Goal: Navigation & Orientation: Find specific page/section

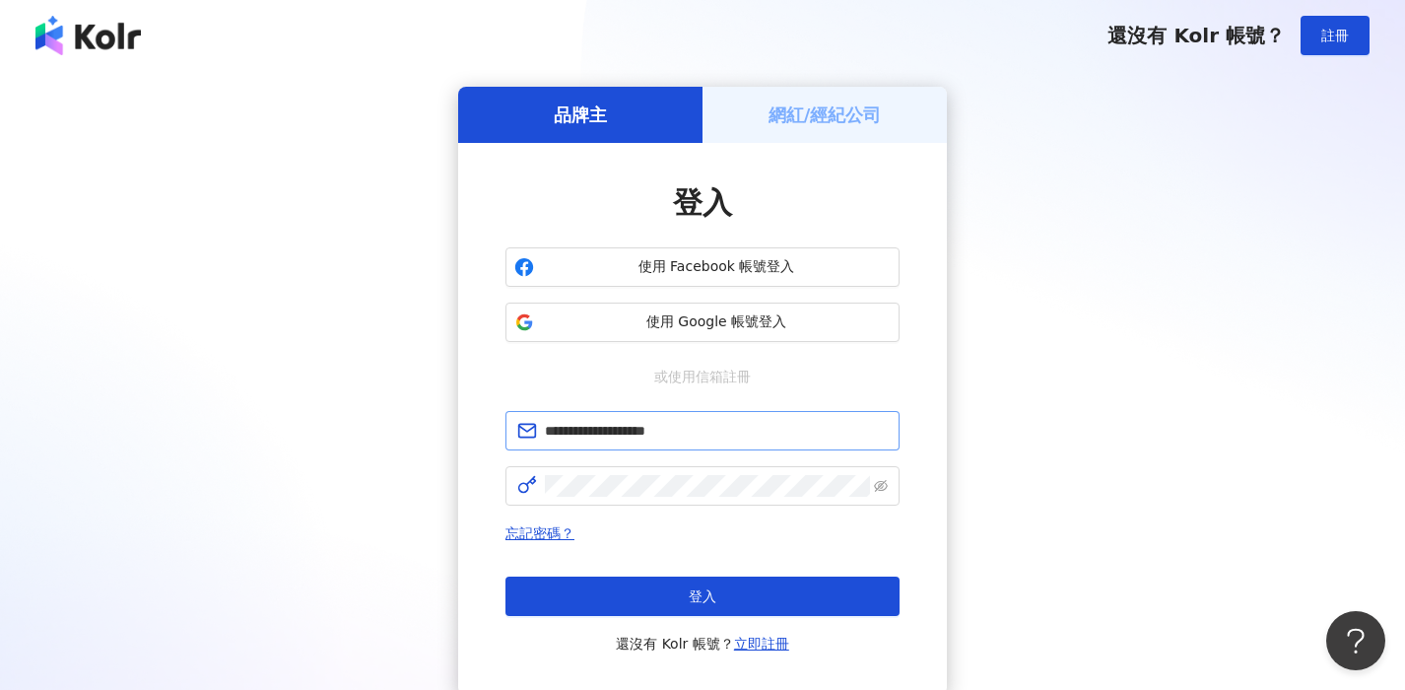
type input "**********"
click at [686, 567] on div "忘記密碼？ 登入 還沒有 Kolr 帳號？ 立即註冊" at bounding box center [703, 588] width 394 height 134
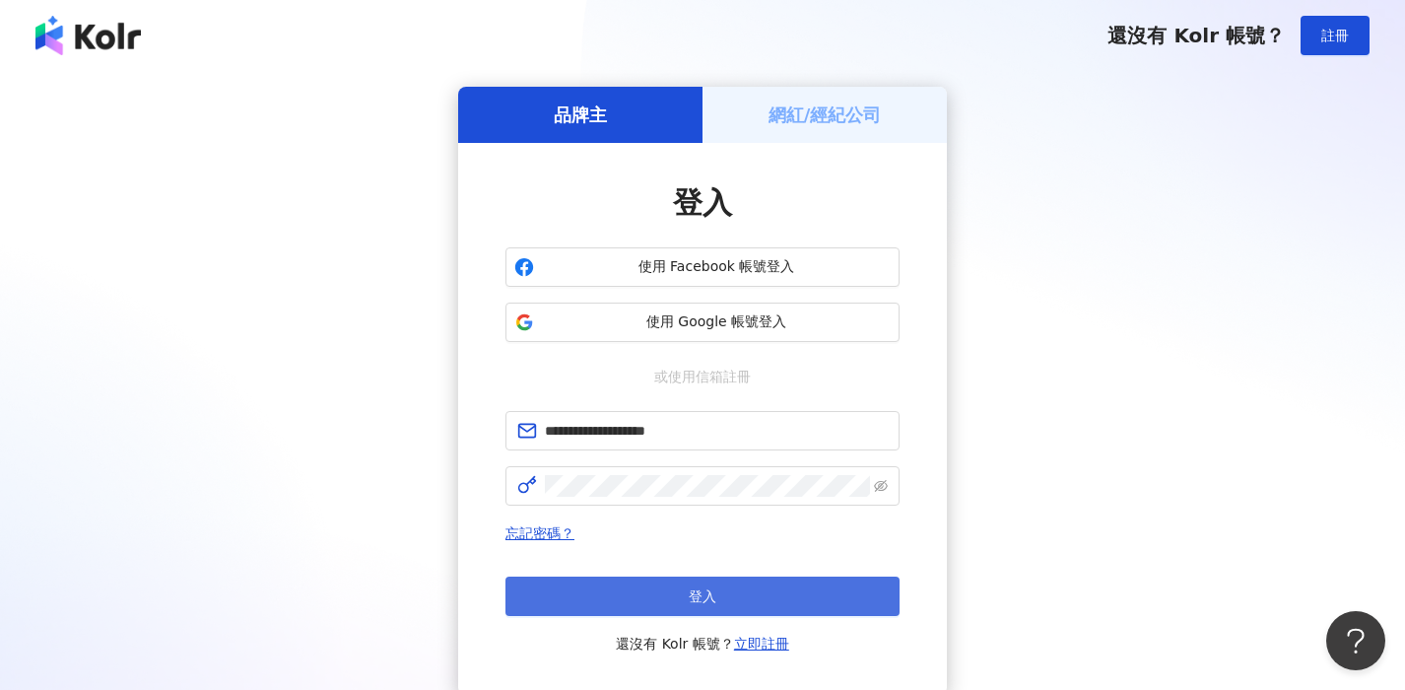
click at [686, 581] on button "登入" at bounding box center [703, 595] width 394 height 39
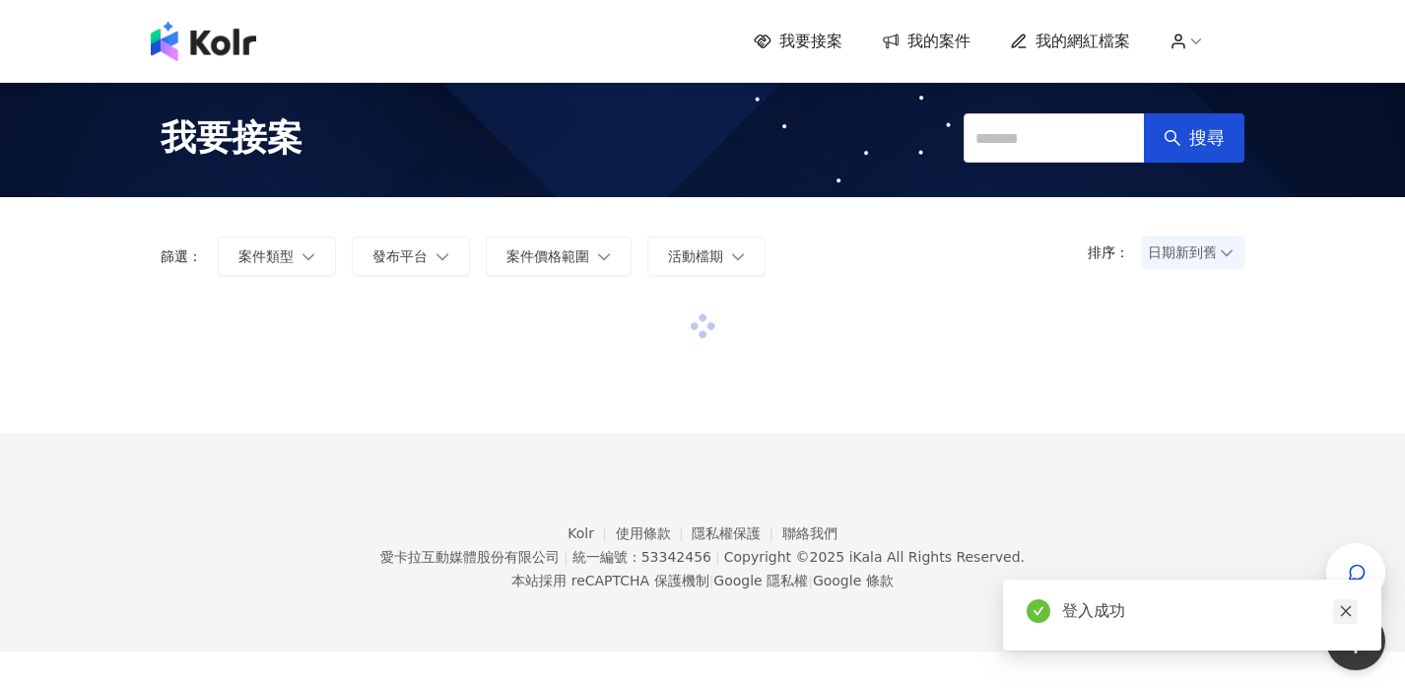
click at [1339, 603] on link at bounding box center [1345, 611] width 25 height 25
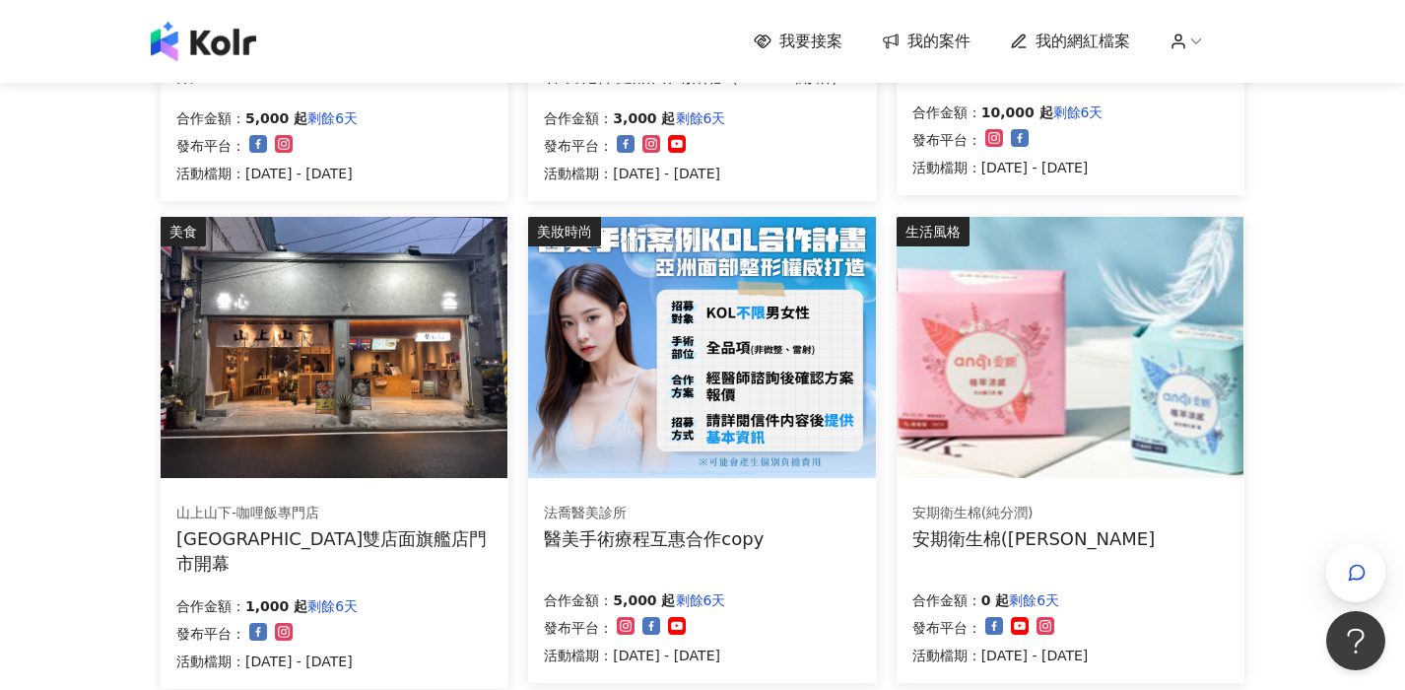
scroll to position [1418, 0]
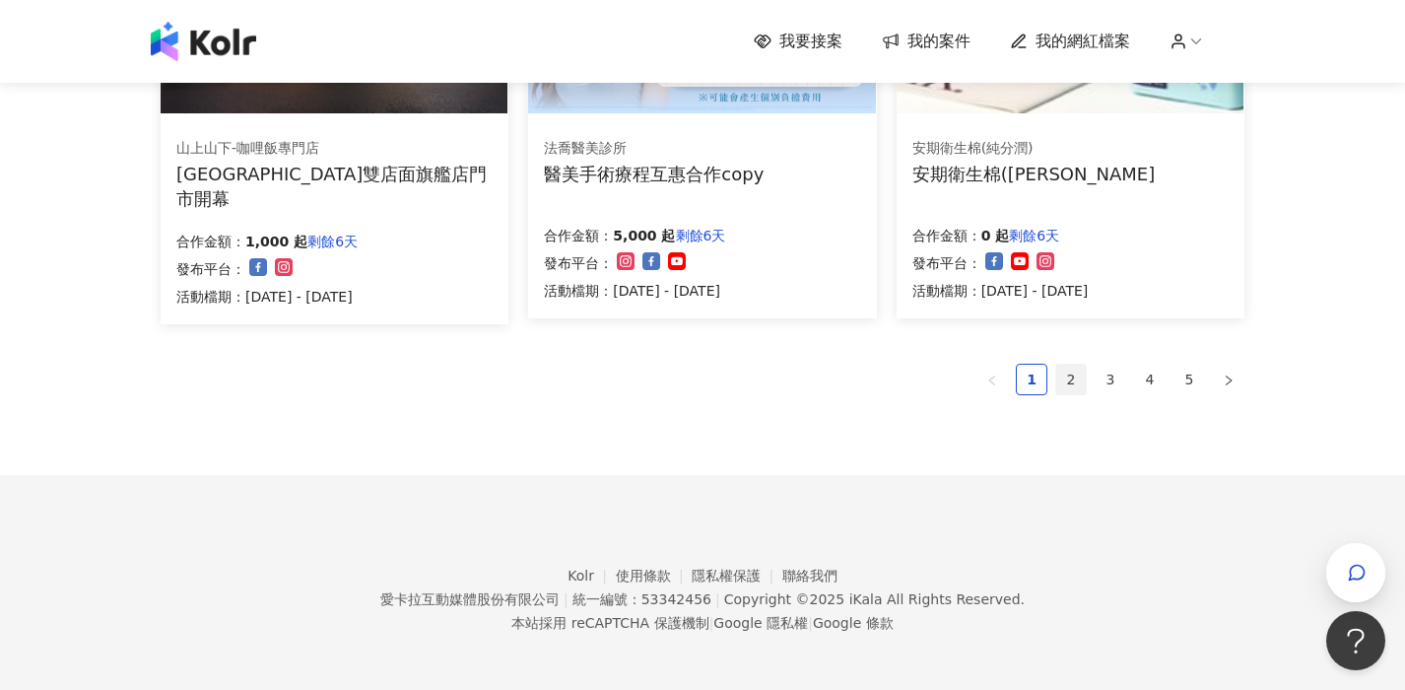
click at [1066, 382] on link "2" at bounding box center [1071, 380] width 30 height 30
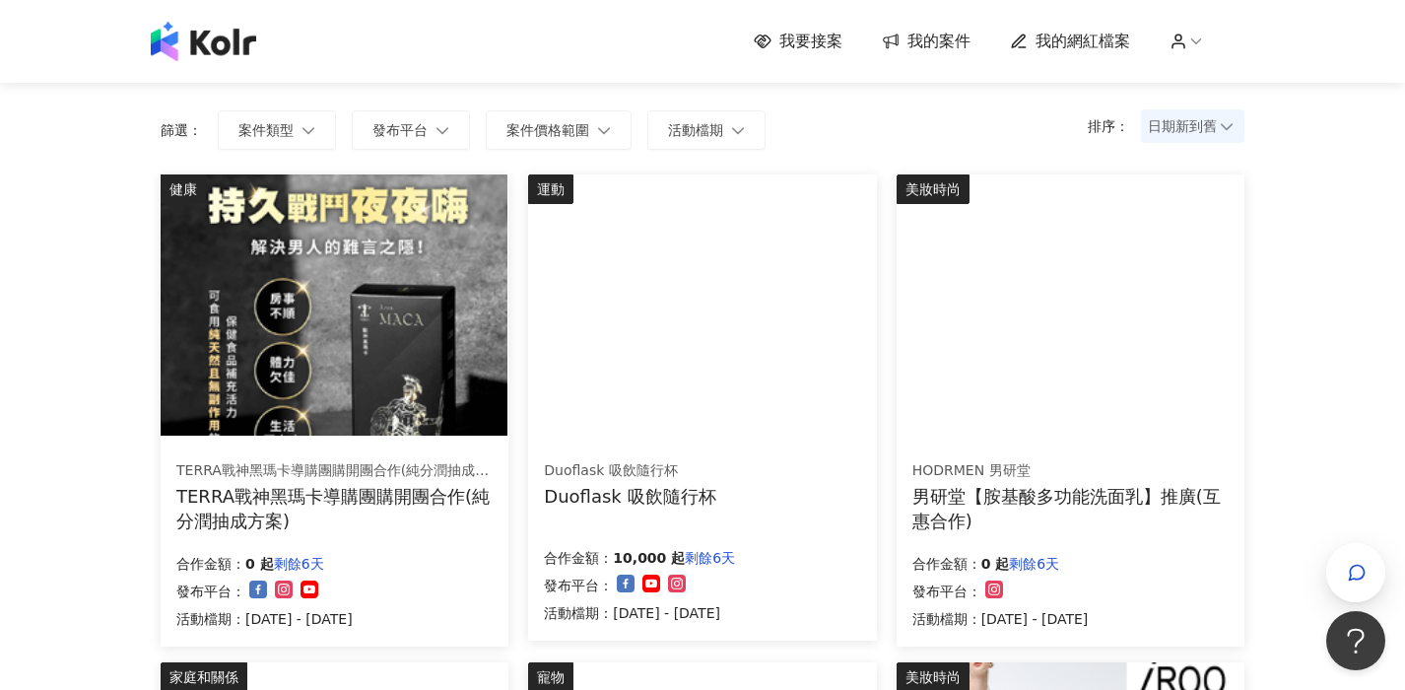
scroll to position [1422, 0]
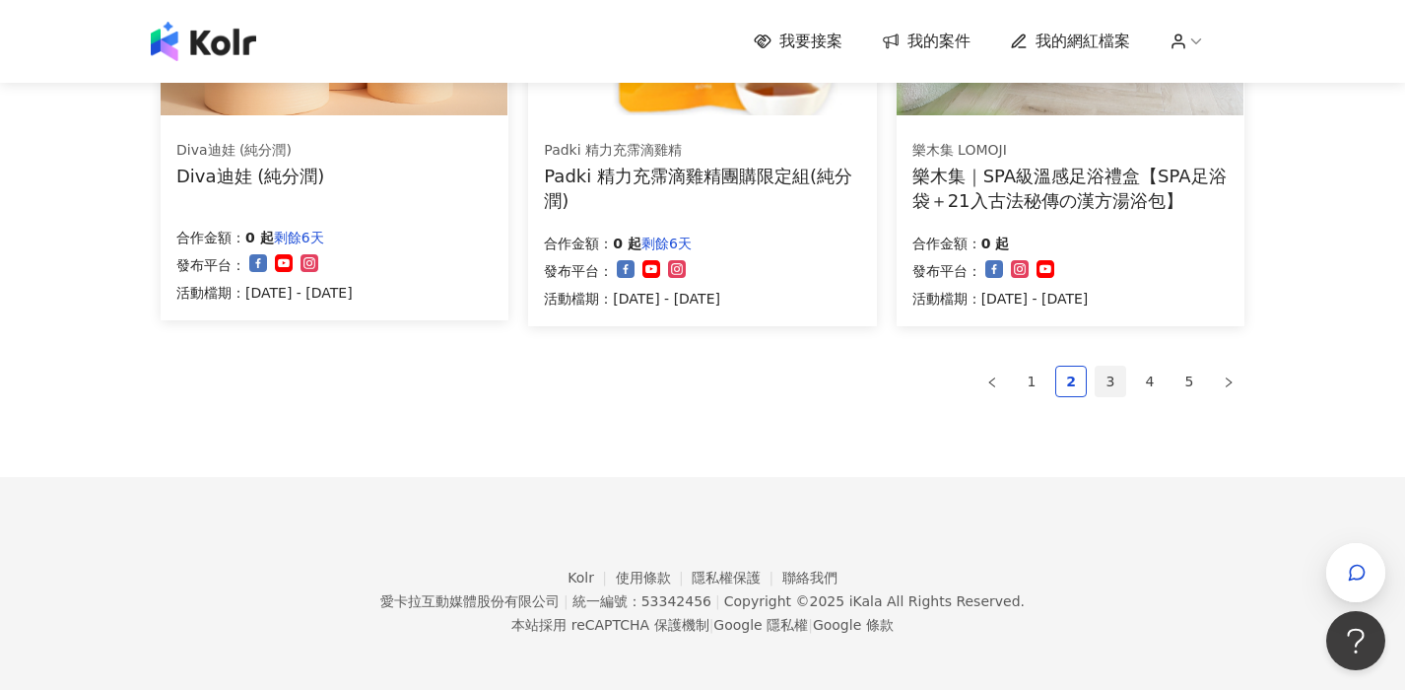
click at [1112, 372] on link "3" at bounding box center [1111, 382] width 30 height 30
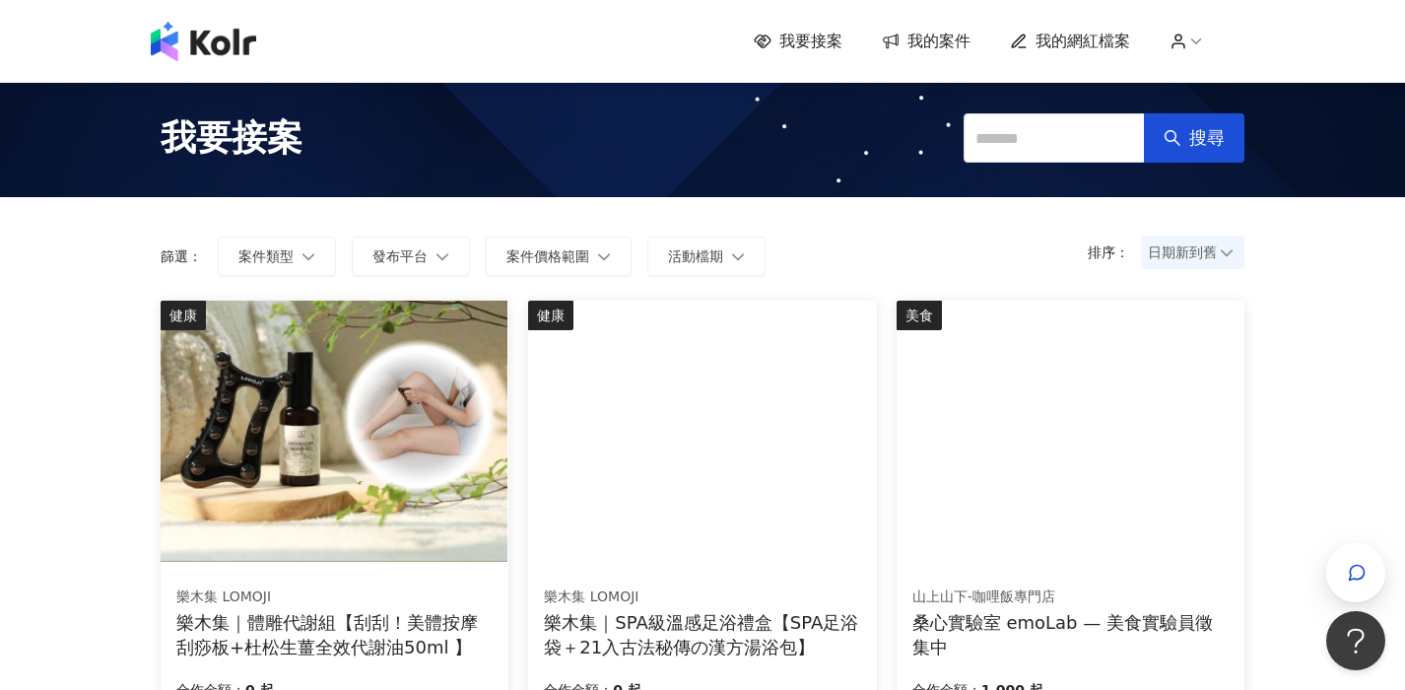
scroll to position [1272, 0]
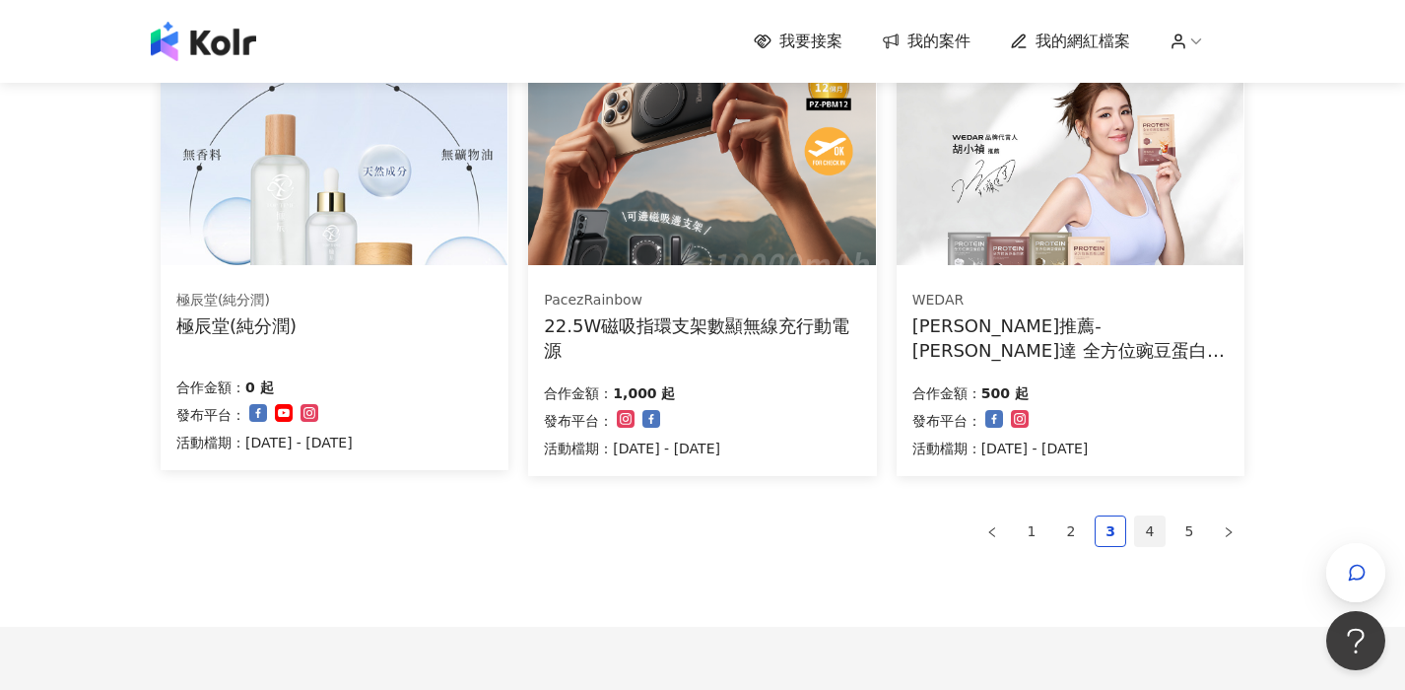
click at [1149, 521] on link "4" at bounding box center [1150, 531] width 30 height 30
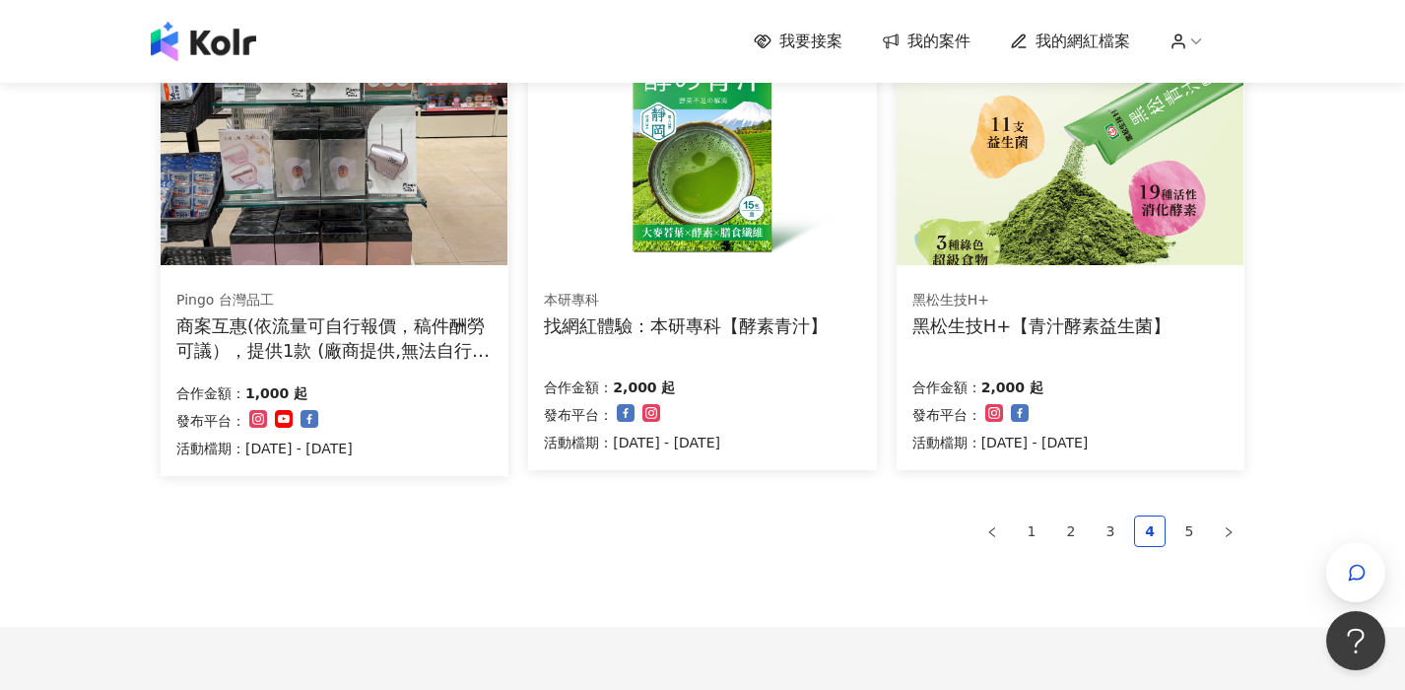
click at [1211, 531] on ul "1 2 3 4 5" at bounding box center [703, 531] width 1084 height 32
click at [1195, 526] on link "5" at bounding box center [1190, 531] width 30 height 30
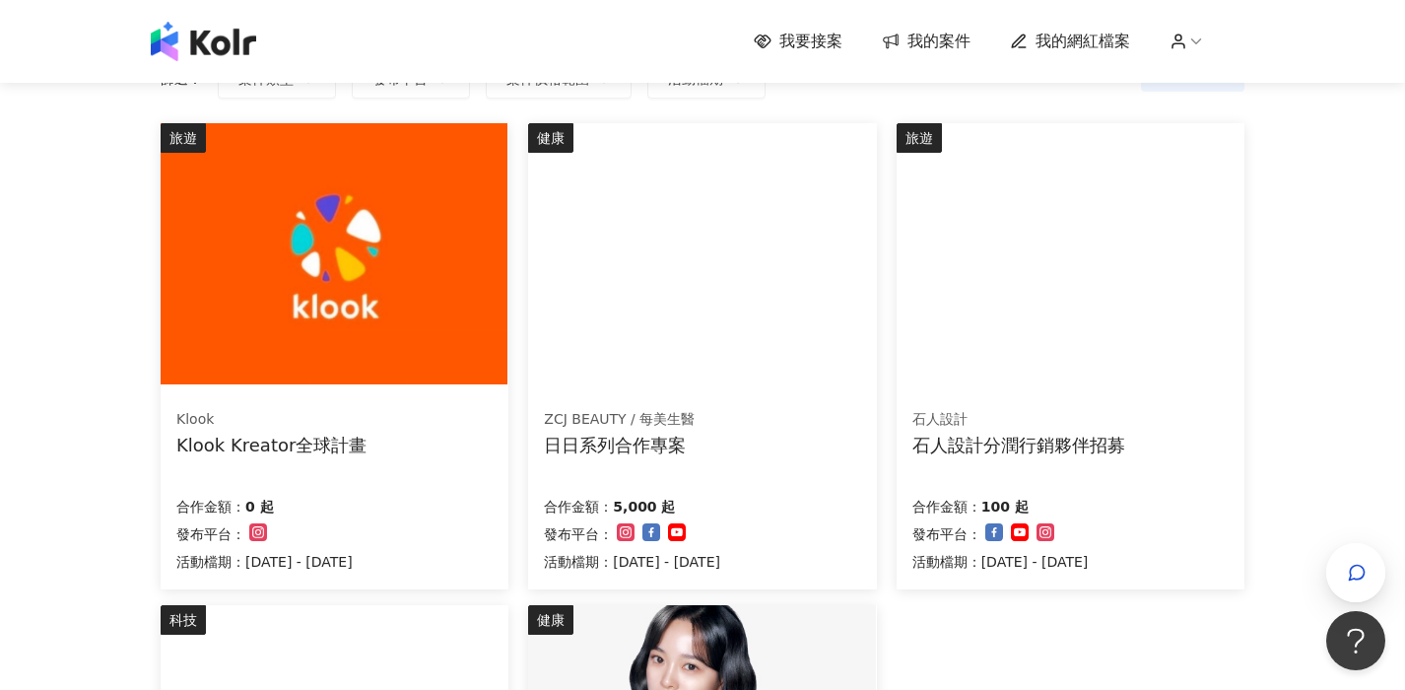
scroll to position [131, 0]
